Goal: Navigation & Orientation: Understand site structure

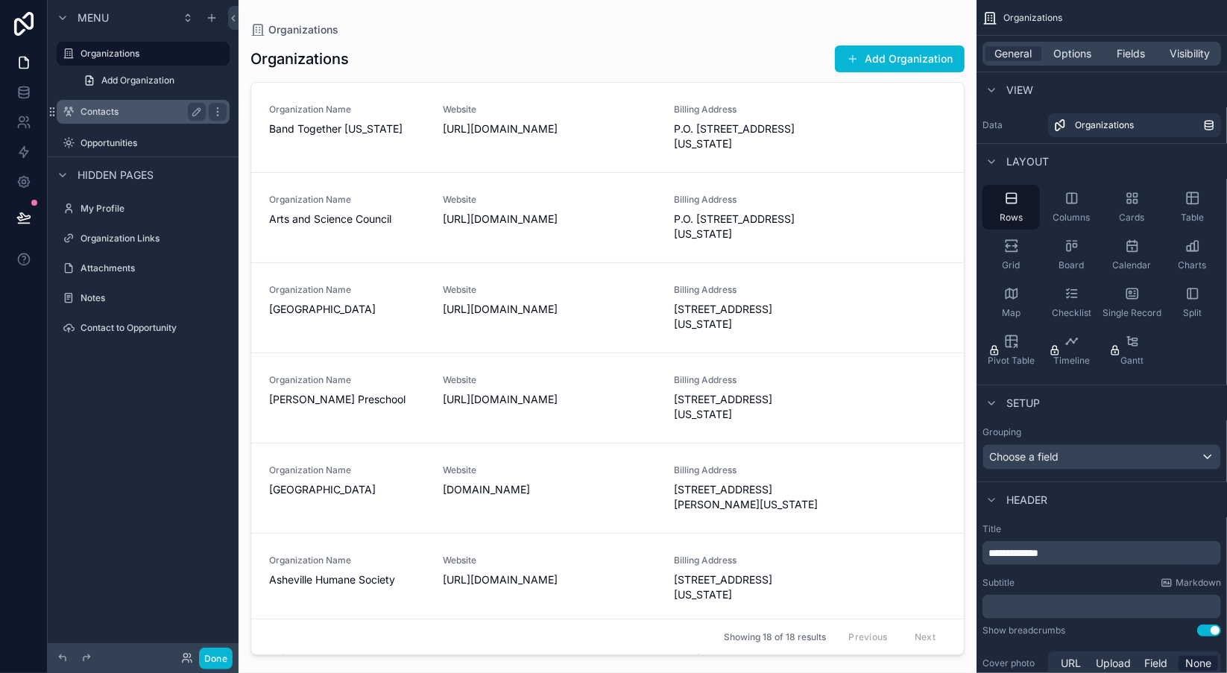
click at [132, 116] on label "Contacts" at bounding box center [140, 112] width 119 height 12
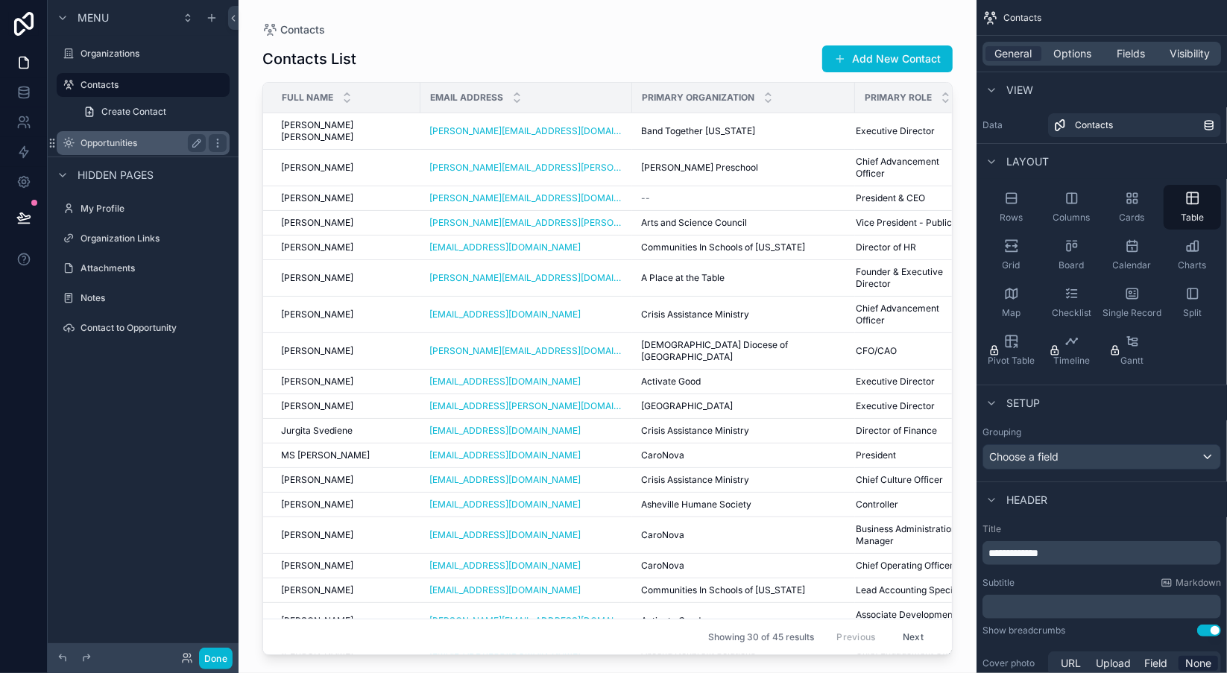
click at [124, 139] on label "Opportunities" at bounding box center [140, 143] width 119 height 12
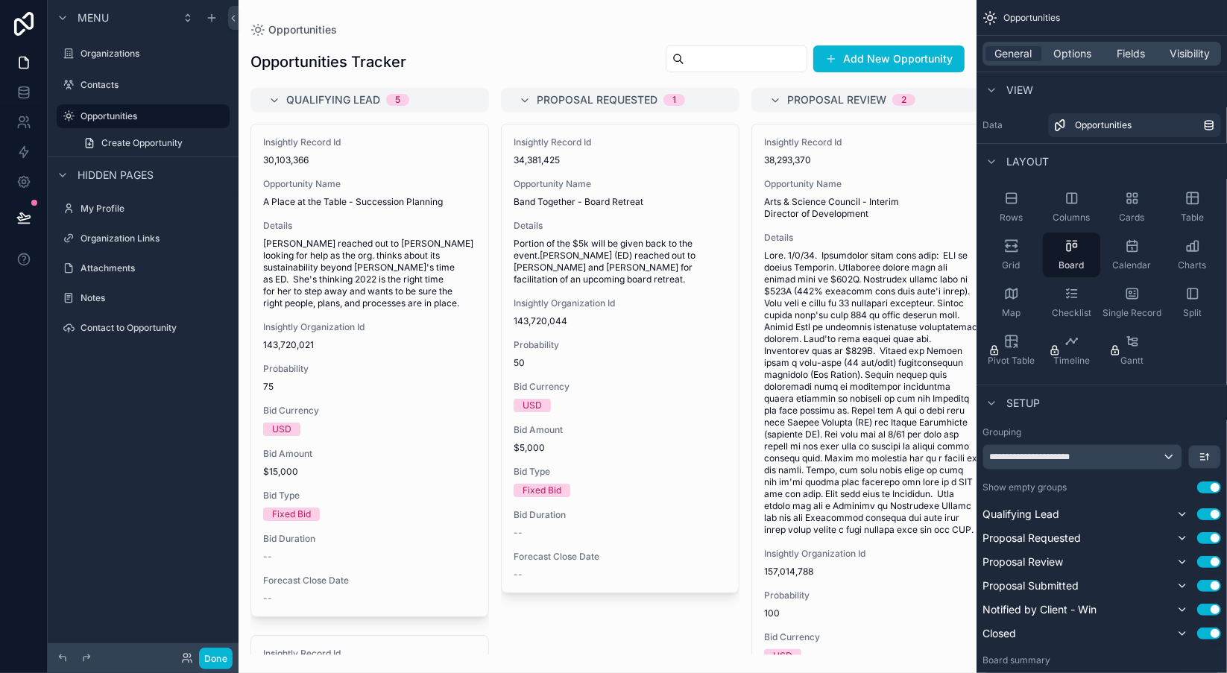
drag, startPoint x: 484, startPoint y: 189, endPoint x: 484, endPoint y: 206, distance: 16.4
click at [484, 206] on div "scrollable content" at bounding box center [608, 336] width 738 height 673
click at [130, 240] on label "Organization Links" at bounding box center [140, 239] width 119 height 12
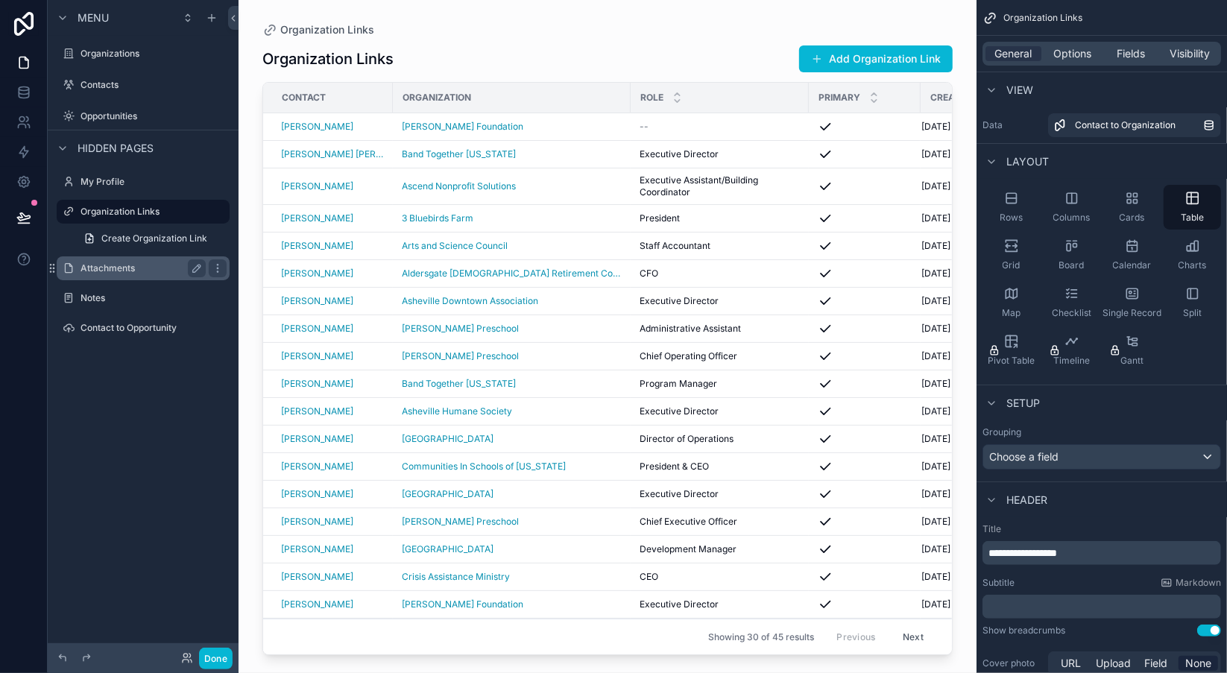
click at [109, 271] on label "Attachments" at bounding box center [140, 268] width 119 height 12
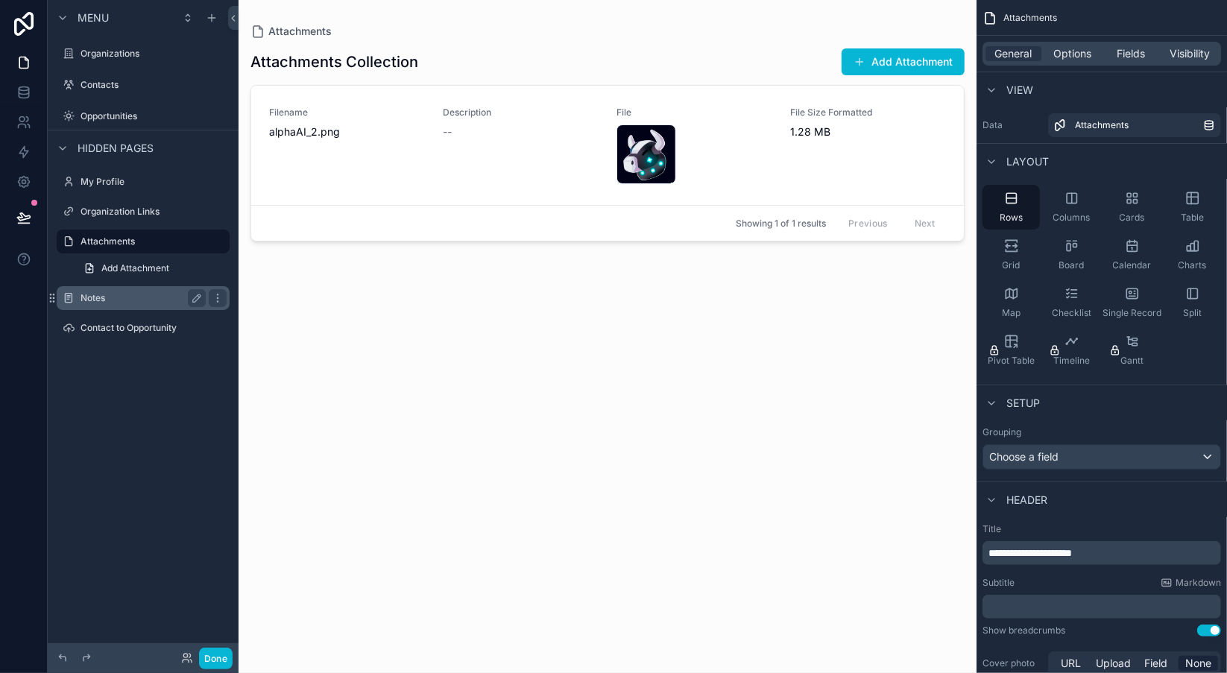
click at [97, 299] on label "Notes" at bounding box center [140, 298] width 119 height 12
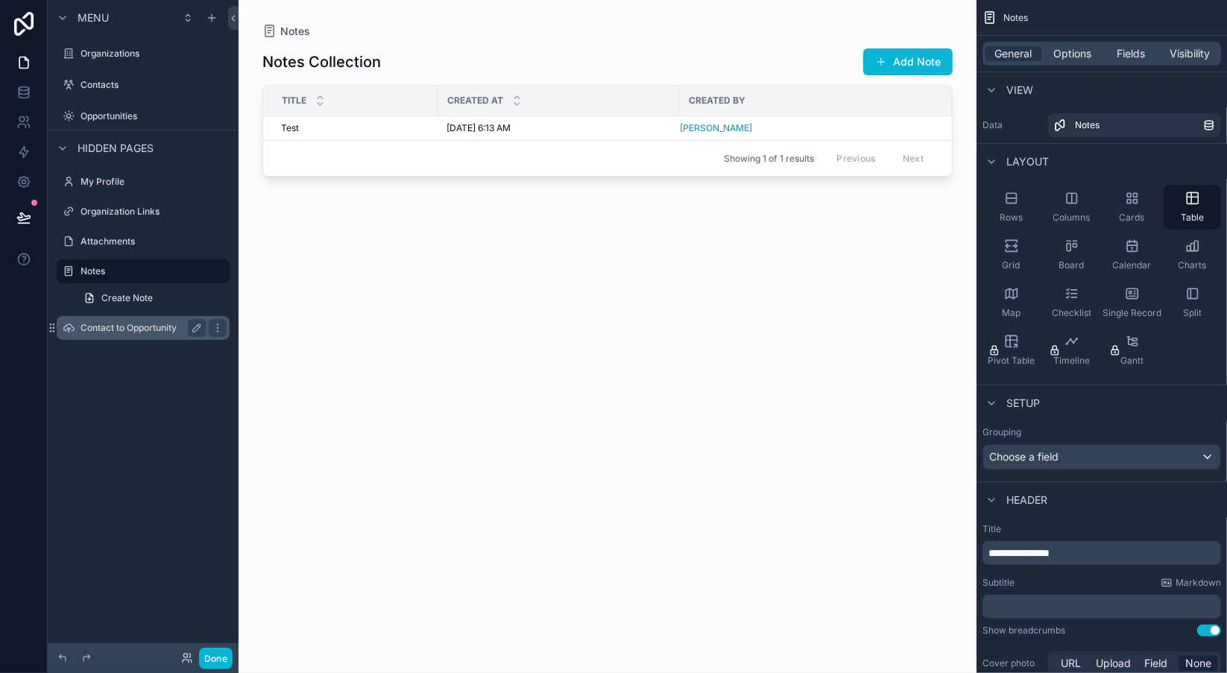
click at [102, 330] on label "Contact to Opportunity" at bounding box center [140, 328] width 119 height 12
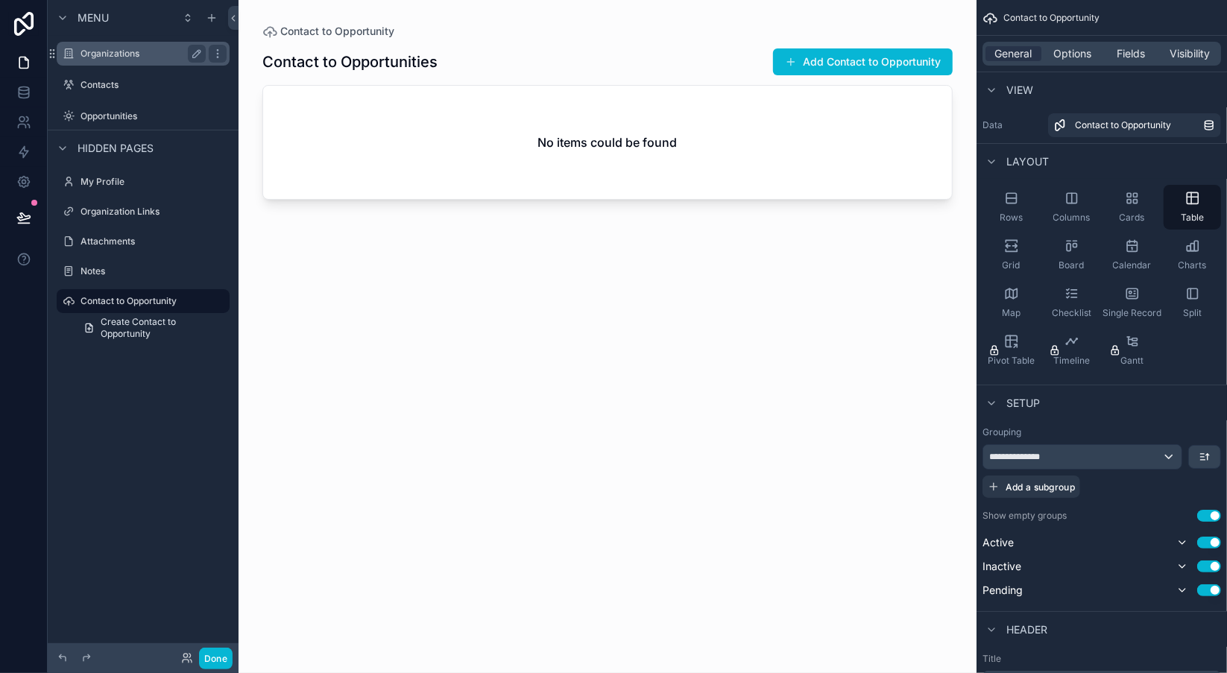
click at [124, 54] on label "Organizations" at bounding box center [140, 54] width 119 height 12
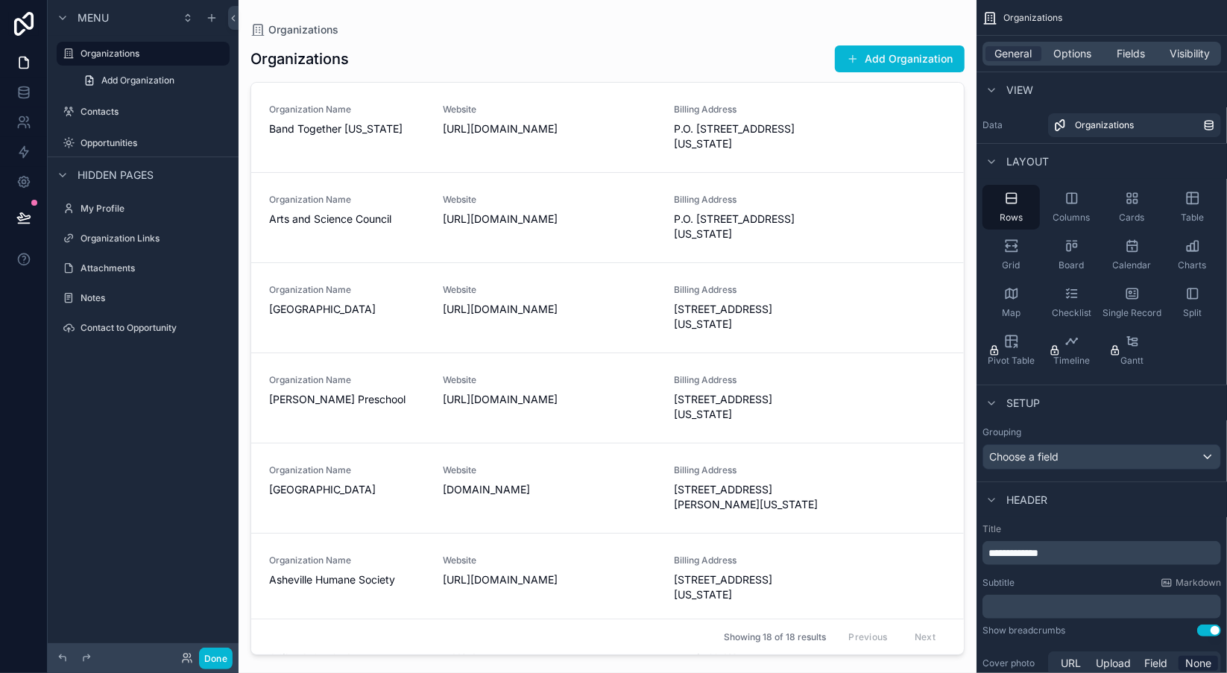
drag, startPoint x: 957, startPoint y: 183, endPoint x: 952, endPoint y: 245, distance: 62.1
click at [952, 245] on div "scrollable content" at bounding box center [608, 327] width 738 height 655
